Goal: Information Seeking & Learning: Understand process/instructions

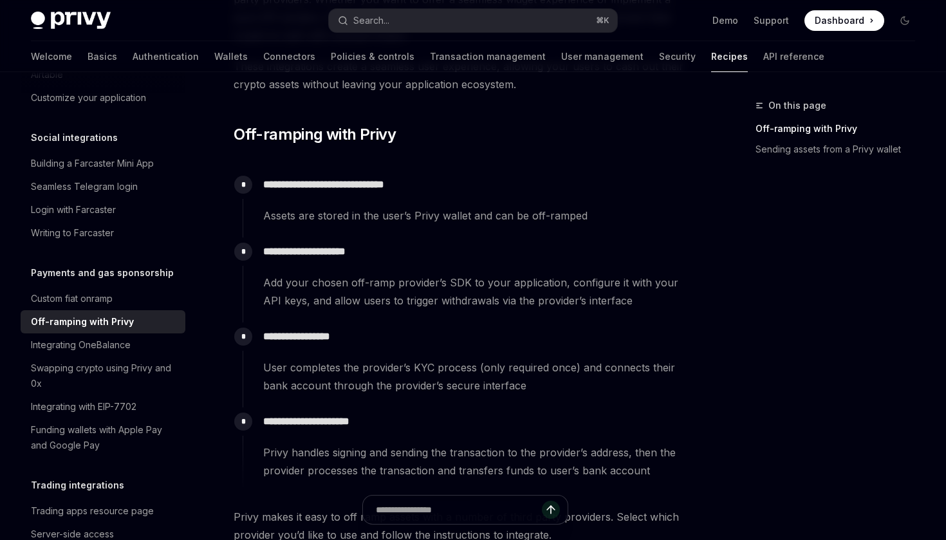
scroll to position [206, 0]
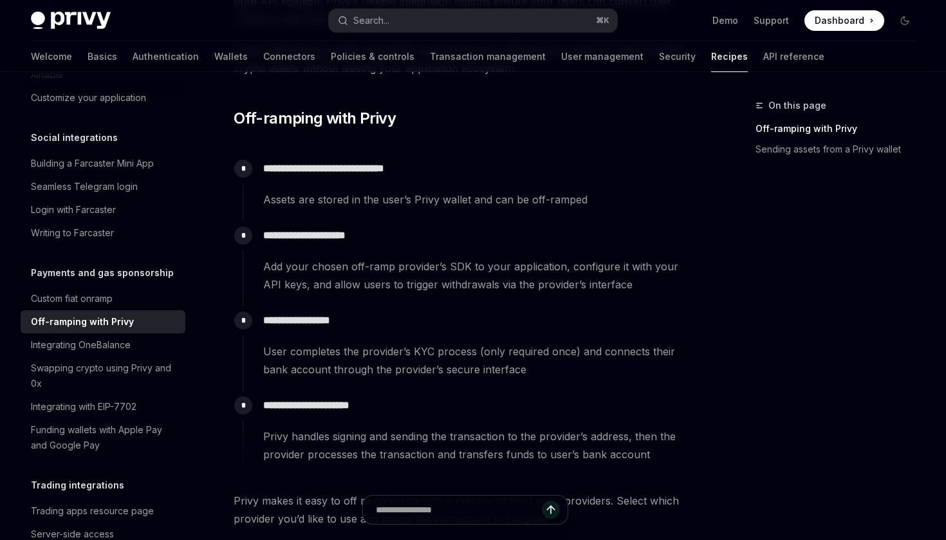
click at [438, 268] on span "Add your chosen off-ramp provider’s SDK to your application, configure it with …" at bounding box center [479, 275] width 433 height 36
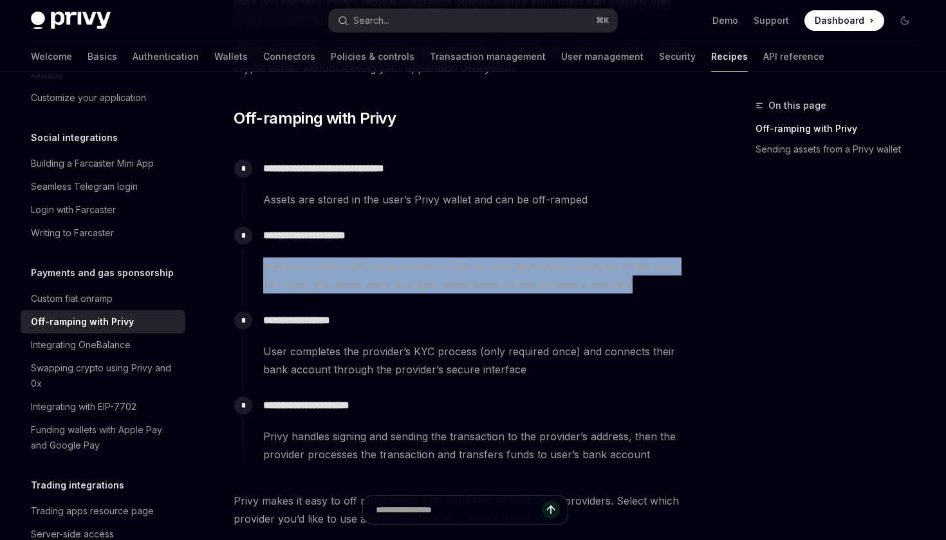
click at [467, 277] on span "Add your chosen off-ramp provider’s SDK to your application, configure it with …" at bounding box center [479, 275] width 433 height 36
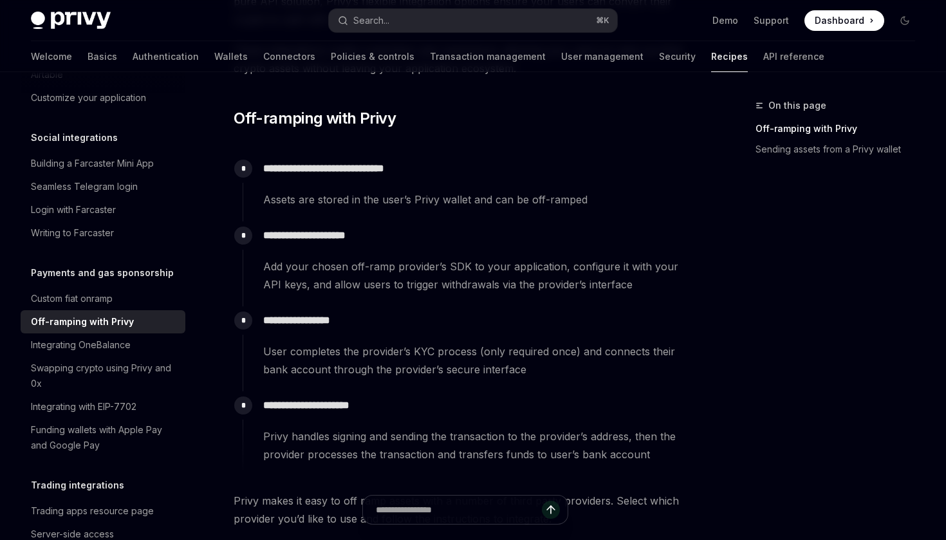
click at [467, 277] on span "Add your chosen off-ramp provider’s SDK to your application, configure it with …" at bounding box center [479, 275] width 433 height 36
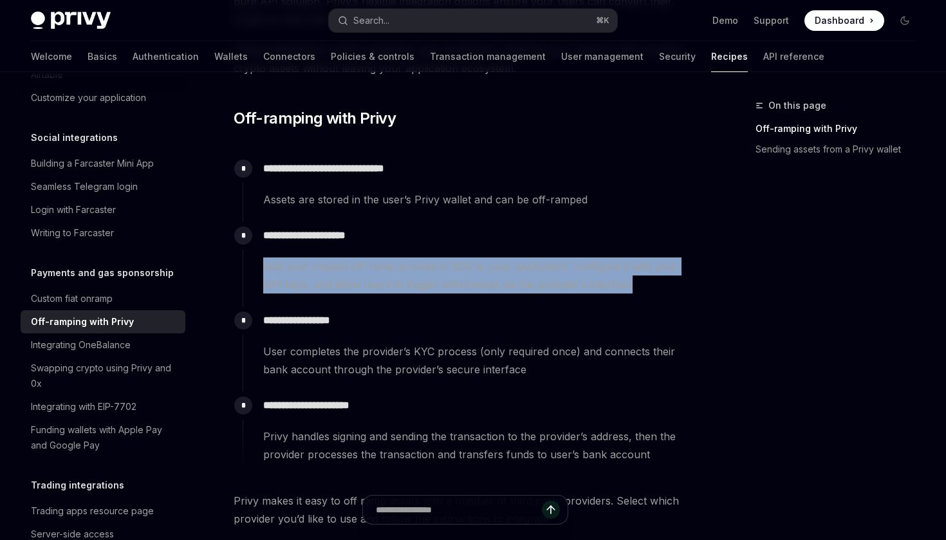
click at [496, 279] on span "Add your chosen off-ramp provider’s SDK to your application, configure it with …" at bounding box center [479, 275] width 433 height 36
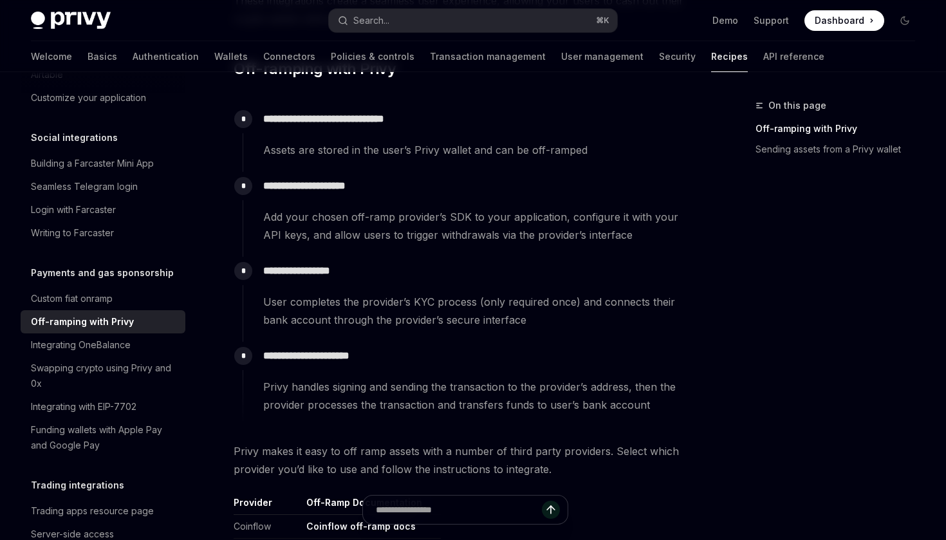
scroll to position [285, 0]
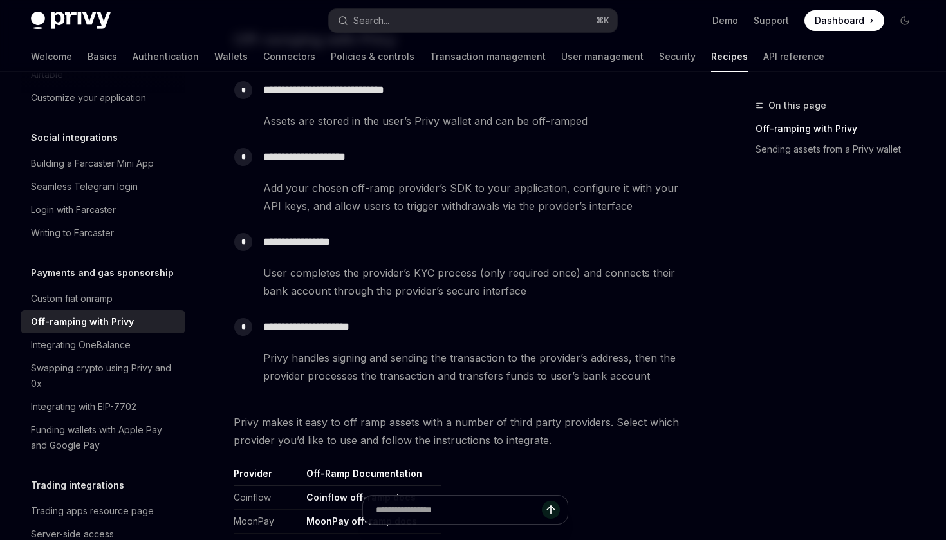
click at [491, 196] on span "Add your chosen off-ramp provider’s SDK to your application, configure it with …" at bounding box center [479, 197] width 433 height 36
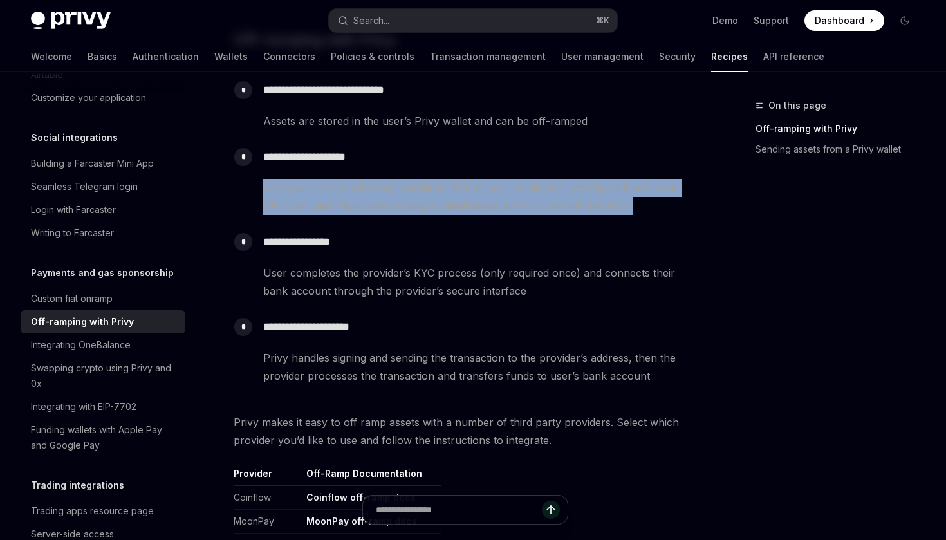
click at [519, 203] on span "Add your chosen off-ramp provider’s SDK to your application, configure it with …" at bounding box center [479, 197] width 433 height 36
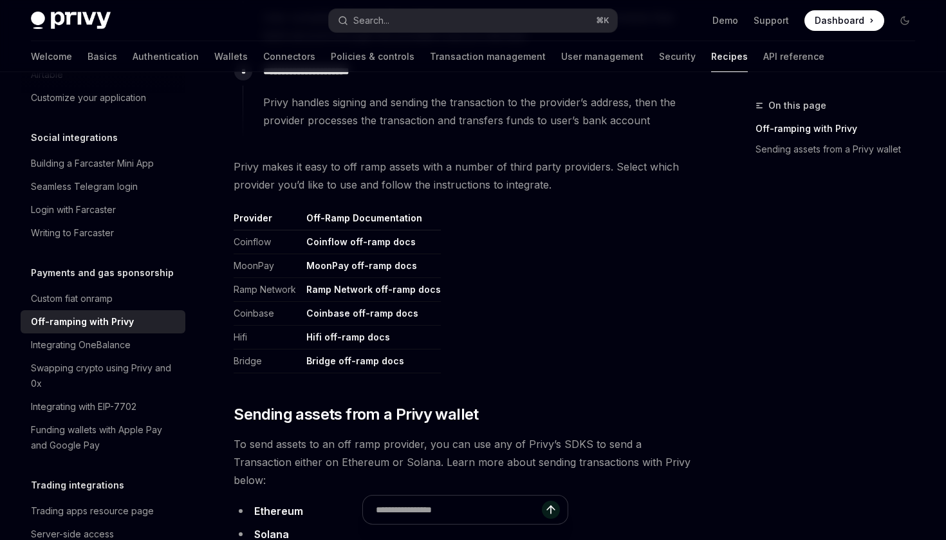
scroll to position [496, 0]
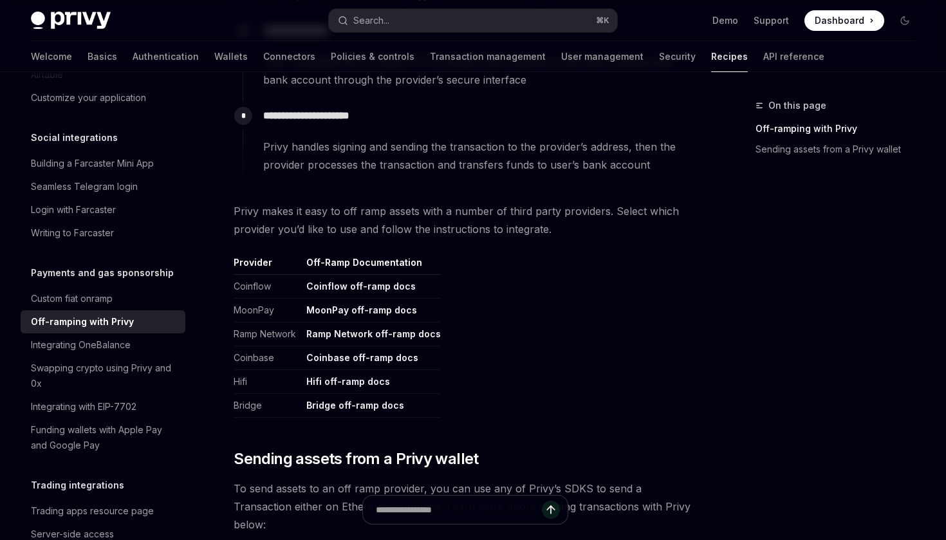
click at [377, 359] on link "Coinbase off-ramp docs" at bounding box center [362, 358] width 112 height 12
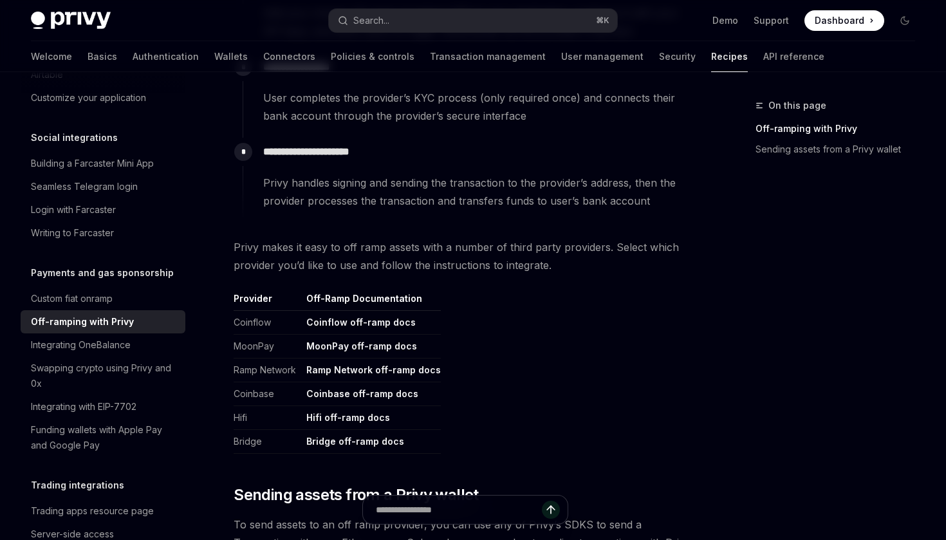
click at [439, 272] on span "Privy makes it easy to off ramp assets with a number of third party providers. …" at bounding box center [465, 256] width 463 height 36
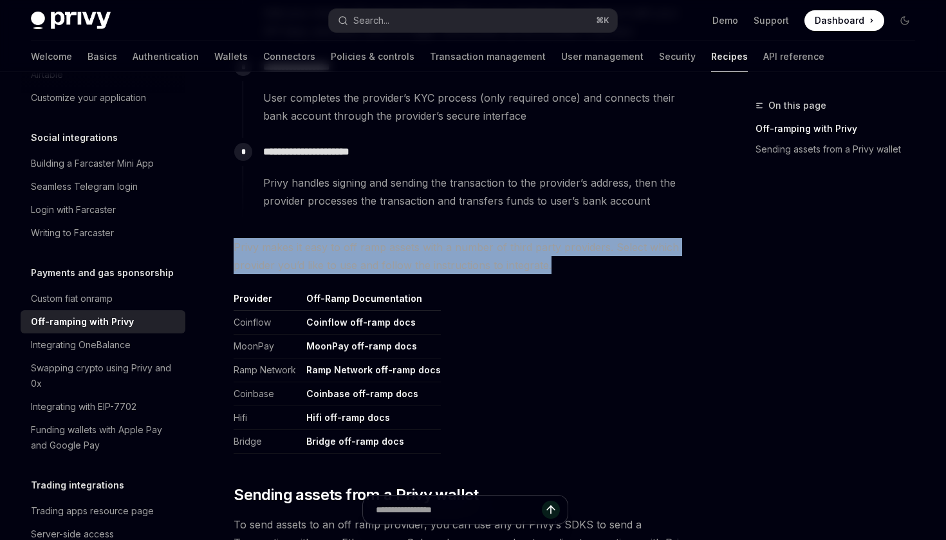
click at [478, 262] on span "Privy makes it easy to off ramp assets with a number of third party providers. …" at bounding box center [465, 256] width 463 height 36
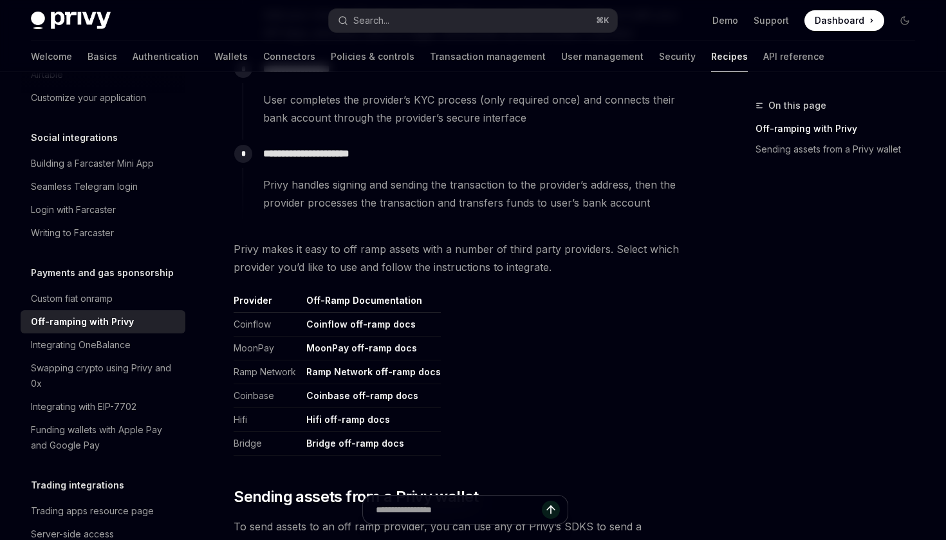
scroll to position [461, 0]
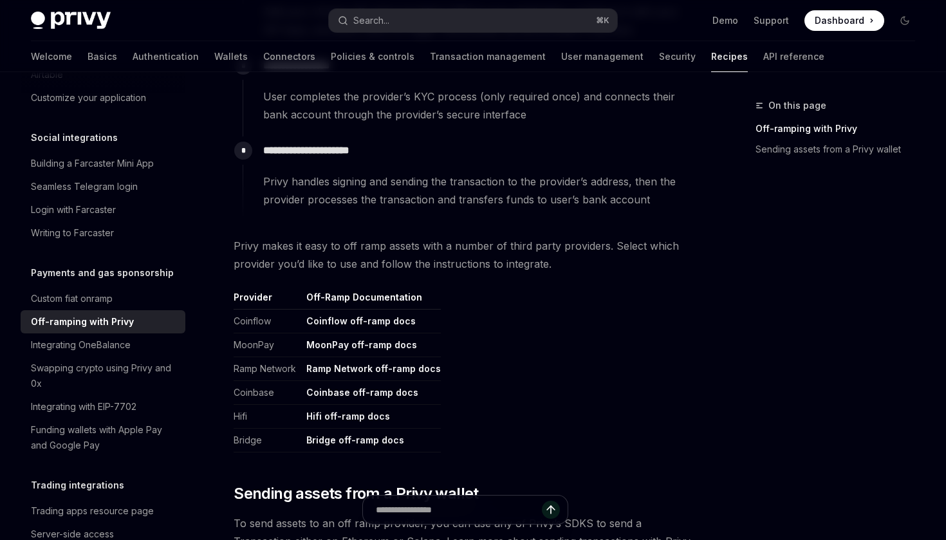
click at [368, 437] on link "Bridge off-ramp docs" at bounding box center [355, 440] width 98 height 12
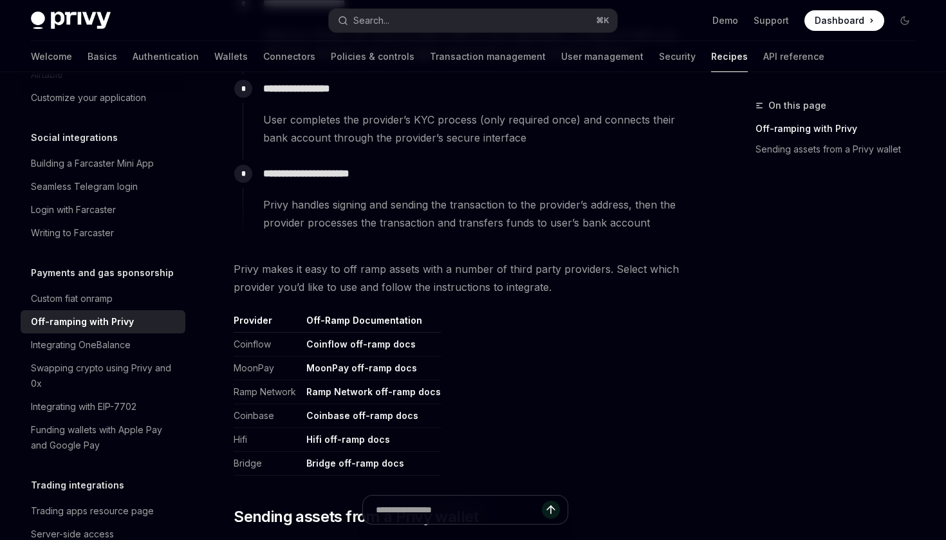
scroll to position [0, 0]
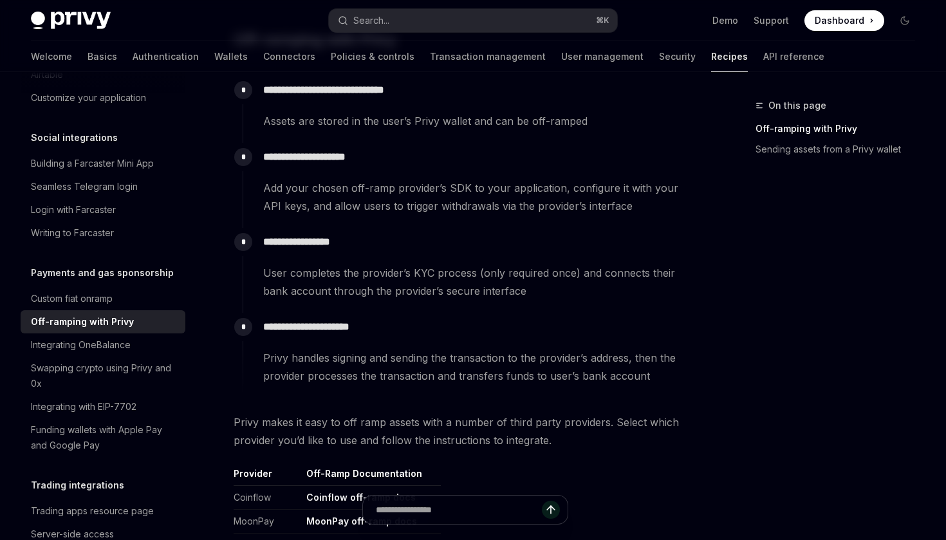
scroll to position [297, 0]
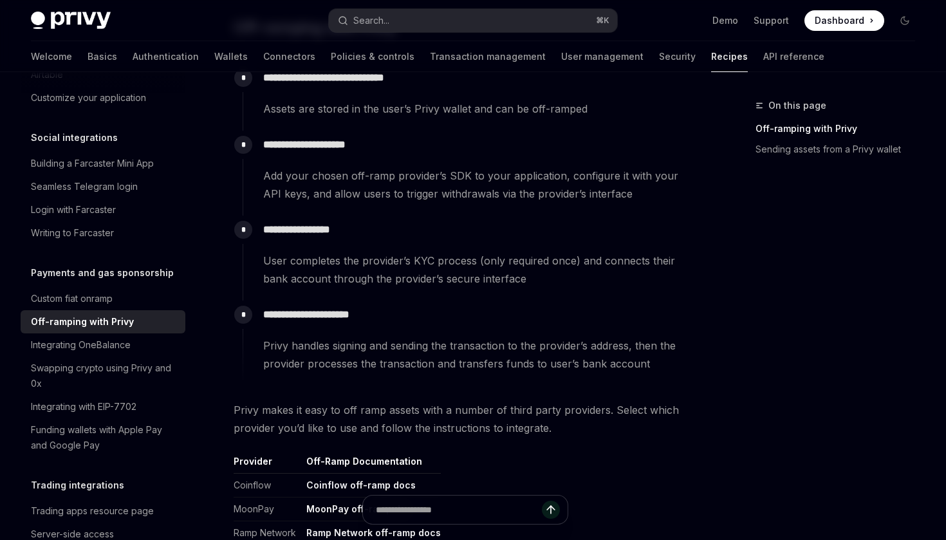
click at [97, 314] on div "Off-ramping with Privy" at bounding box center [82, 321] width 103 height 15
type textarea "*"
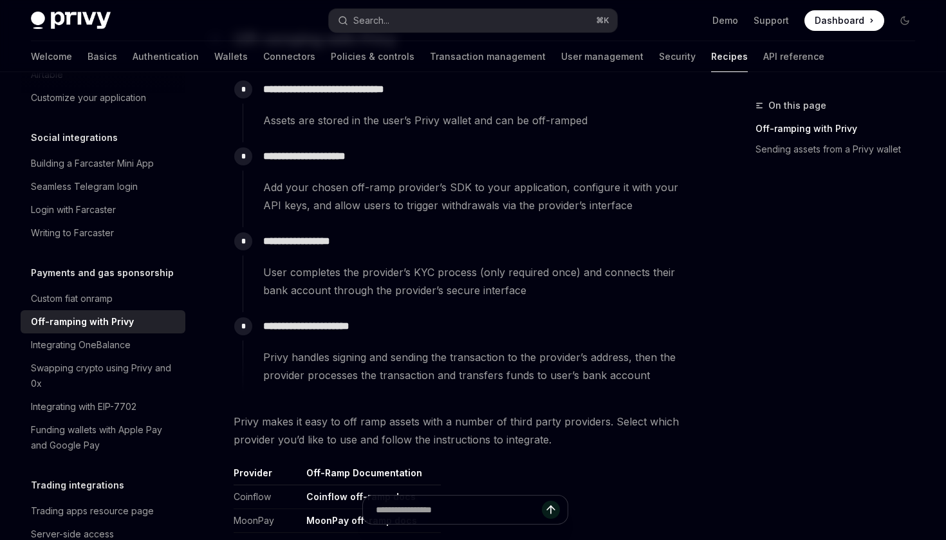
scroll to position [288, 0]
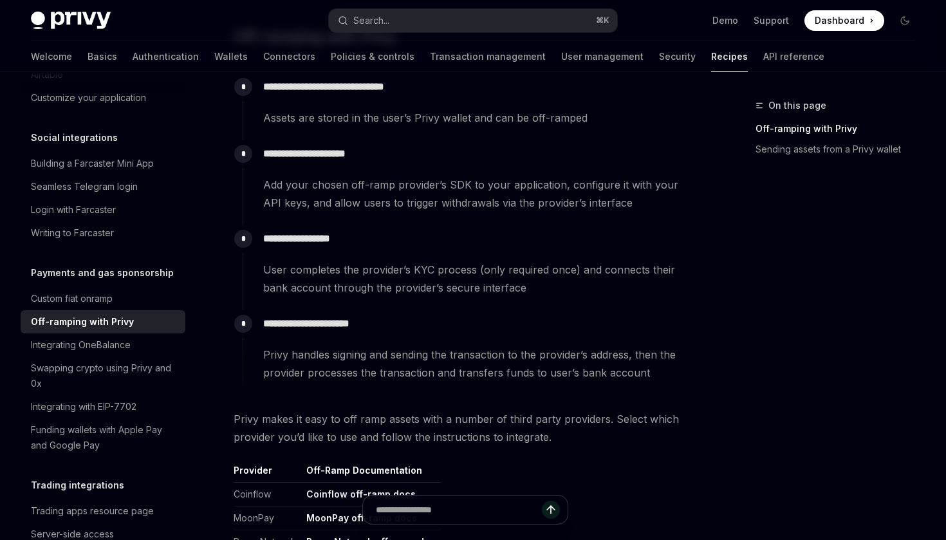
click at [429, 194] on span "Add your chosen off-ramp provider’s SDK to your application, configure it with …" at bounding box center [479, 194] width 433 height 36
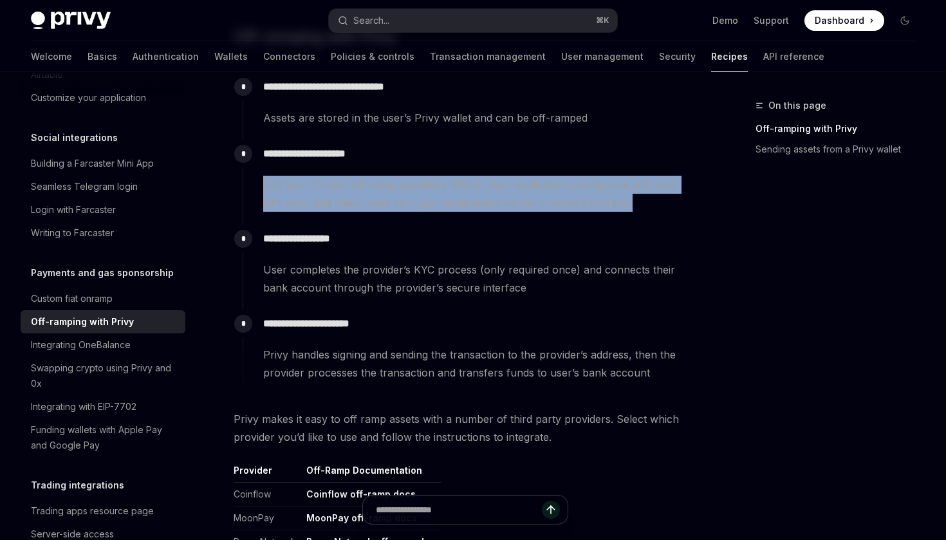
click at [512, 201] on span "Add your chosen off-ramp provider’s SDK to your application, configure it with …" at bounding box center [479, 194] width 433 height 36
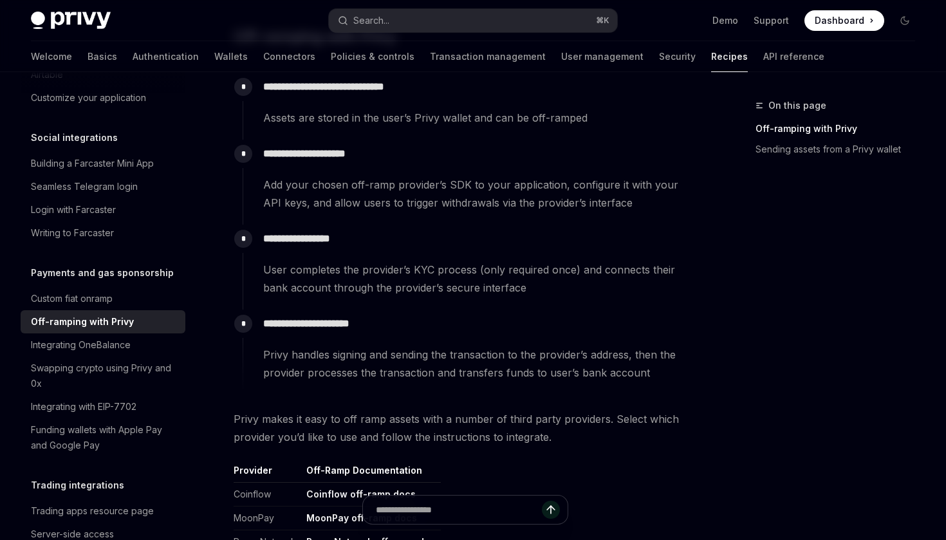
click at [512, 201] on span "Add your chosen off-ramp provider’s SDK to your application, configure it with …" at bounding box center [479, 194] width 433 height 36
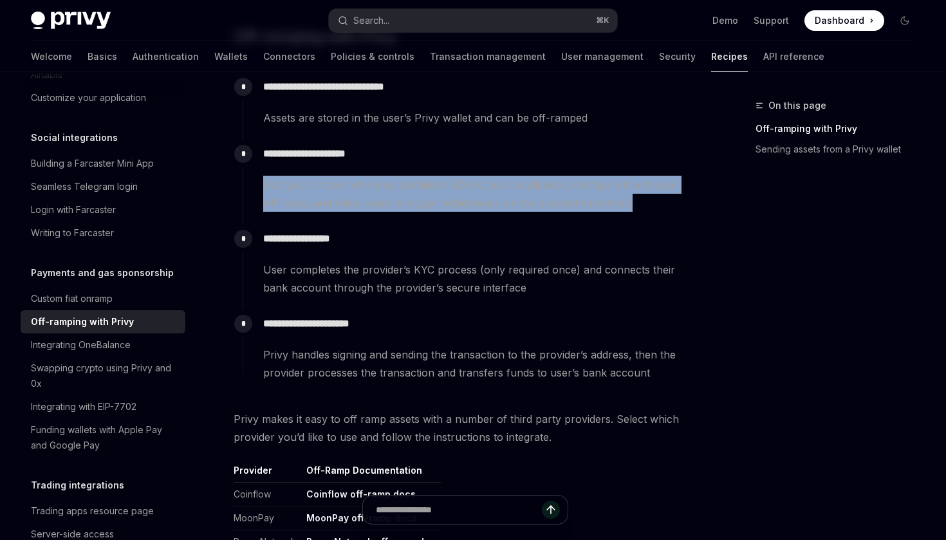
click at [580, 203] on span "Add your chosen off-ramp provider’s SDK to your application, configure it with …" at bounding box center [479, 194] width 433 height 36
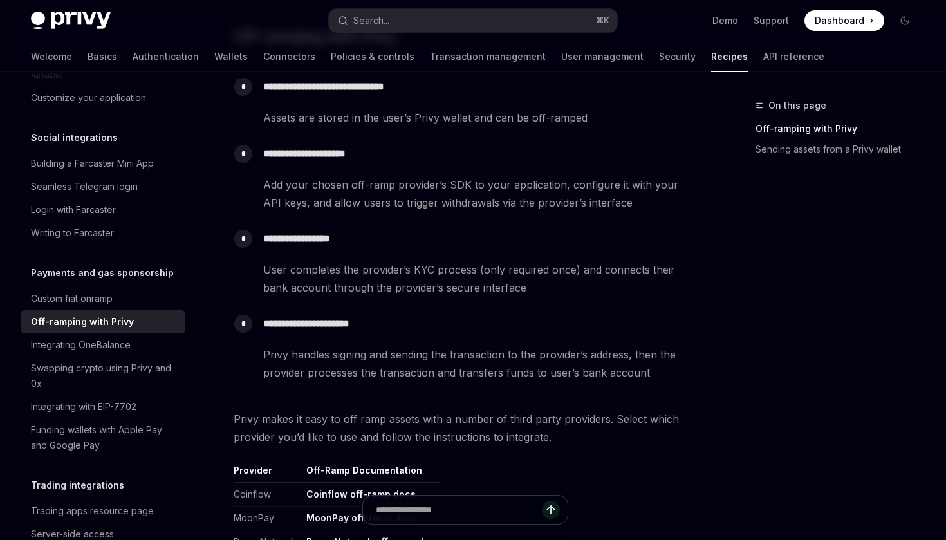
click at [508, 189] on span "Add your chosen off-ramp provider’s SDK to your application, configure it with …" at bounding box center [479, 194] width 433 height 36
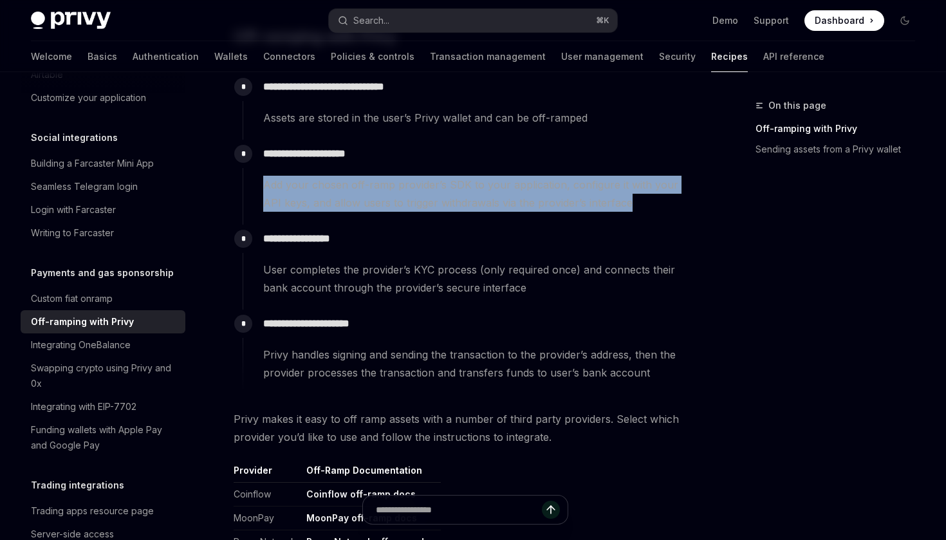
click at [508, 189] on span "Add your chosen off-ramp provider’s SDK to your application, configure it with …" at bounding box center [479, 194] width 433 height 36
click at [429, 200] on span "Add your chosen off-ramp provider’s SDK to your application, configure it with …" at bounding box center [479, 194] width 433 height 36
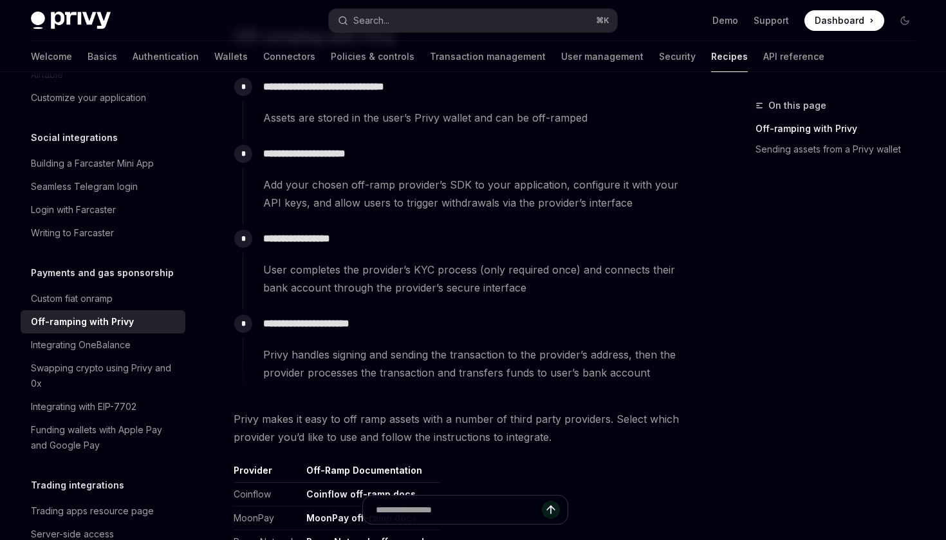
click at [429, 200] on span "Add your chosen off-ramp provider’s SDK to your application, configure it with …" at bounding box center [479, 194] width 433 height 36
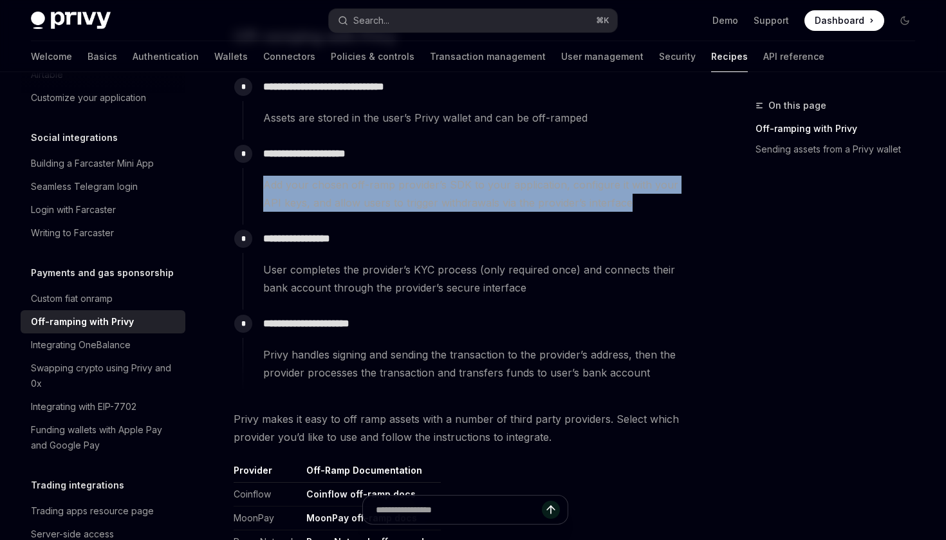
click at [476, 199] on span "Add your chosen off-ramp provider’s SDK to your application, configure it with …" at bounding box center [479, 194] width 433 height 36
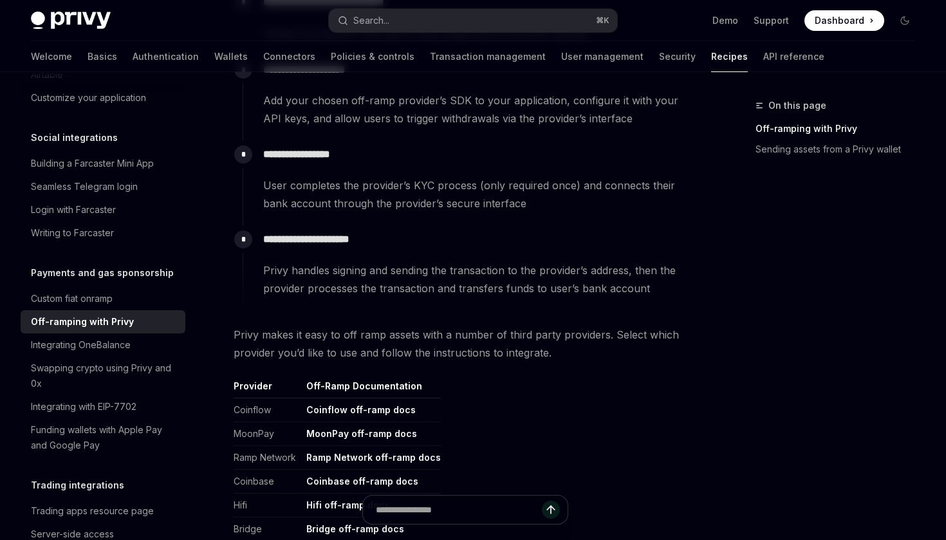
scroll to position [381, 0]
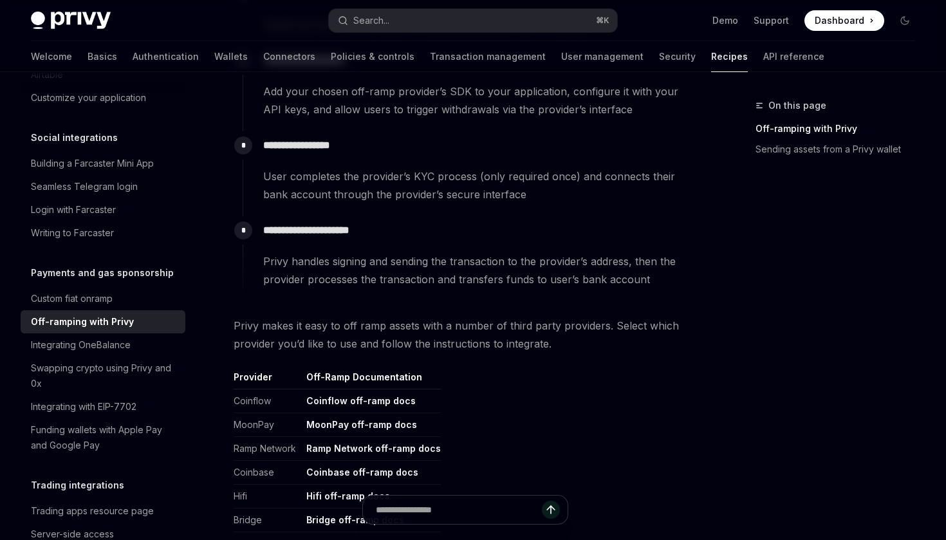
click at [347, 331] on span "Privy makes it easy to off ramp assets with a number of third party providers. …" at bounding box center [465, 335] width 463 height 36
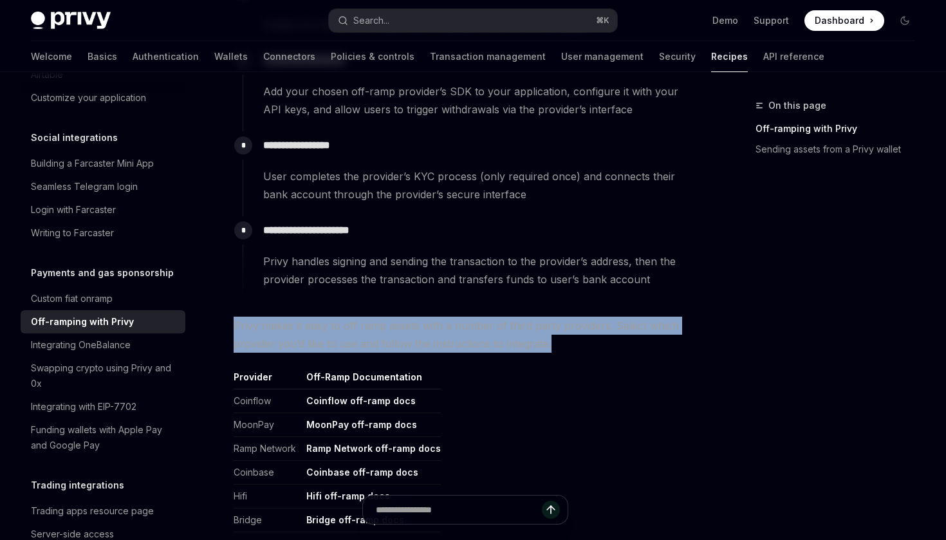
click at [409, 324] on span "Privy makes it easy to off ramp assets with a number of third party providers. …" at bounding box center [465, 335] width 463 height 36
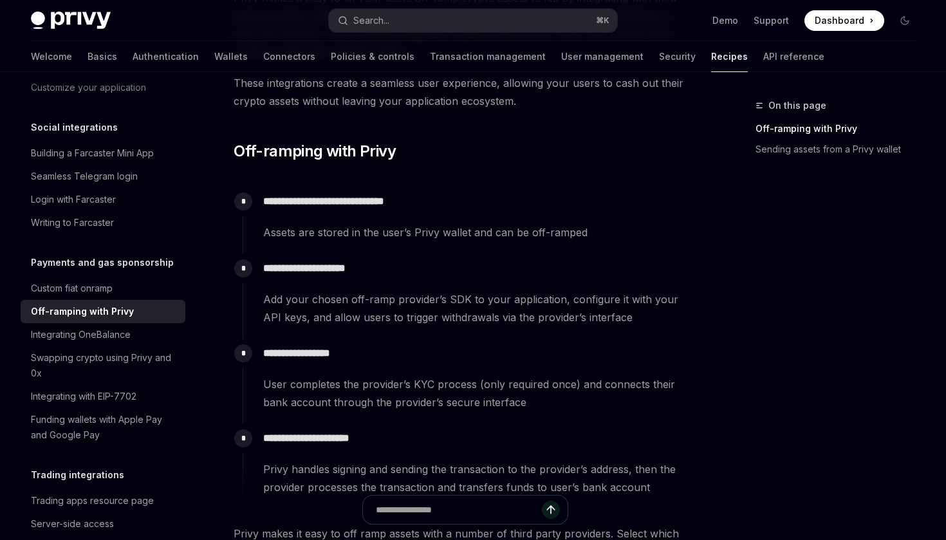
scroll to position [191, 0]
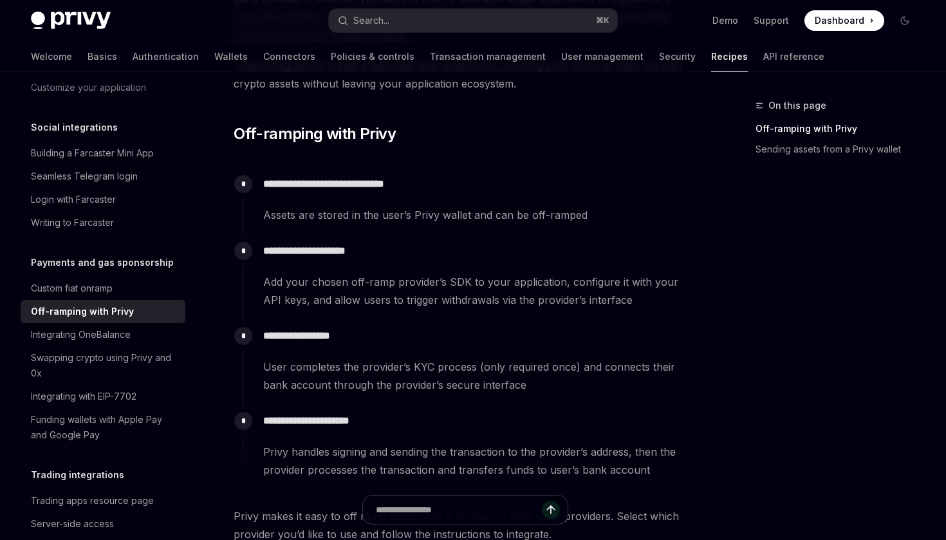
click at [367, 304] on span "Add your chosen off-ramp provider’s SDK to your application, configure it with …" at bounding box center [479, 291] width 433 height 36
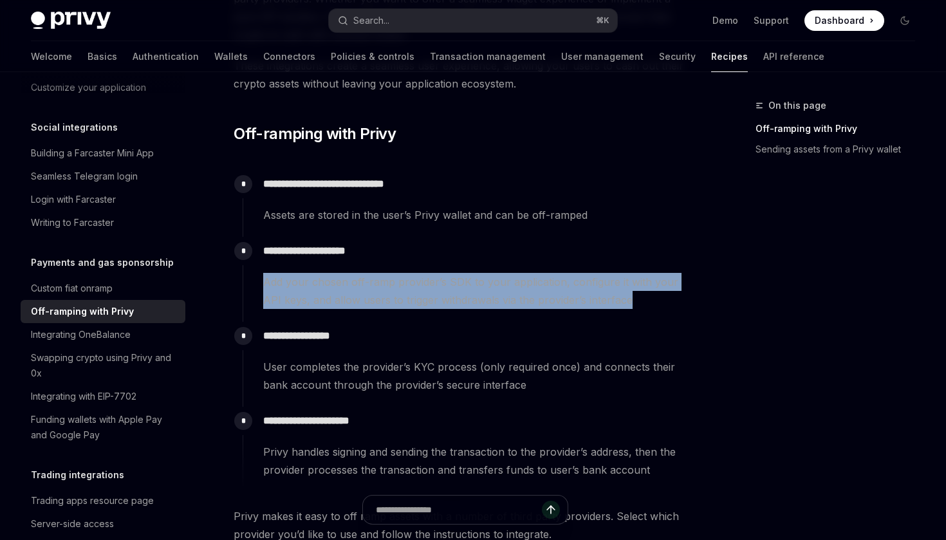
click at [402, 303] on span "Add your chosen off-ramp provider’s SDK to your application, configure it with …" at bounding box center [479, 291] width 433 height 36
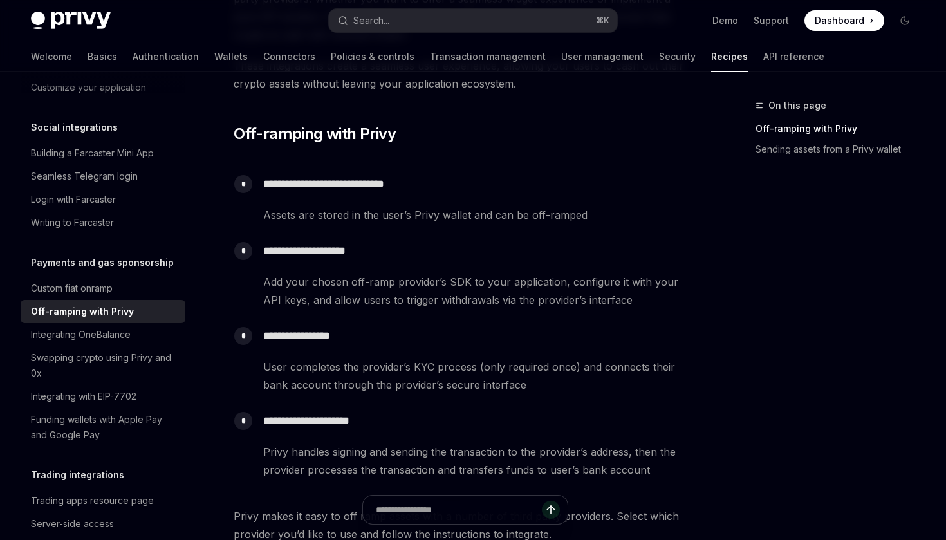
click at [405, 278] on span "Add your chosen off-ramp provider’s SDK to your application, configure it with …" at bounding box center [479, 291] width 433 height 36
click at [501, 289] on span "Add your chosen off-ramp provider’s SDK to your application, configure it with …" at bounding box center [479, 291] width 433 height 36
click at [565, 282] on span "Add your chosen off-ramp provider’s SDK to your application, configure it with …" at bounding box center [479, 291] width 433 height 36
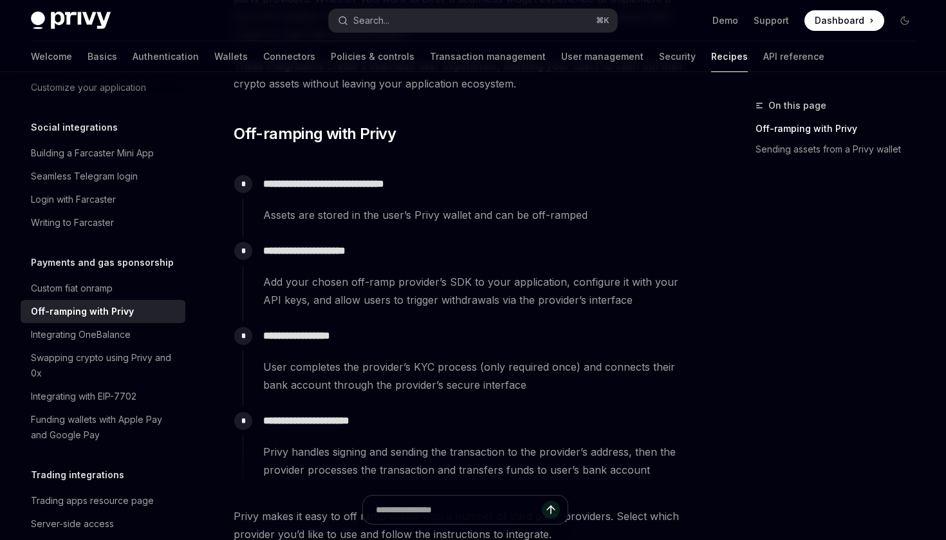
click at [565, 282] on span "Add your chosen off-ramp provider’s SDK to your application, configure it with …" at bounding box center [479, 291] width 433 height 36
click at [611, 286] on span "Add your chosen off-ramp provider’s SDK to your application, configure it with …" at bounding box center [479, 291] width 433 height 36
click at [397, 285] on span "Add your chosen off-ramp provider’s SDK to your application, configure it with …" at bounding box center [479, 291] width 433 height 36
click at [430, 284] on span "Add your chosen off-ramp provider’s SDK to your application, configure it with …" at bounding box center [479, 291] width 433 height 36
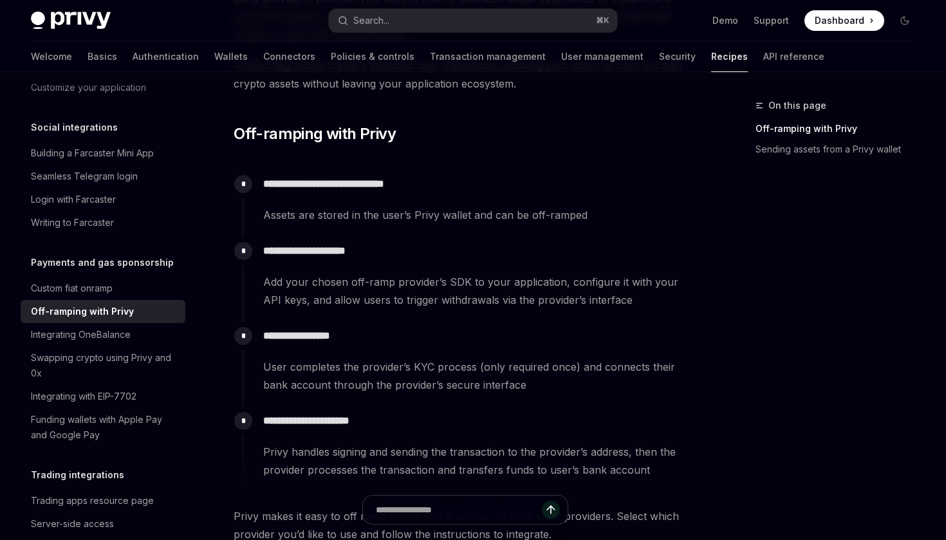
click at [430, 284] on span "Add your chosen off-ramp provider’s SDK to your application, configure it with …" at bounding box center [479, 291] width 433 height 36
click at [492, 284] on span "Add your chosen off-ramp provider’s SDK to your application, configure it with …" at bounding box center [479, 291] width 433 height 36
